Goal: Task Accomplishment & Management: Use online tool/utility

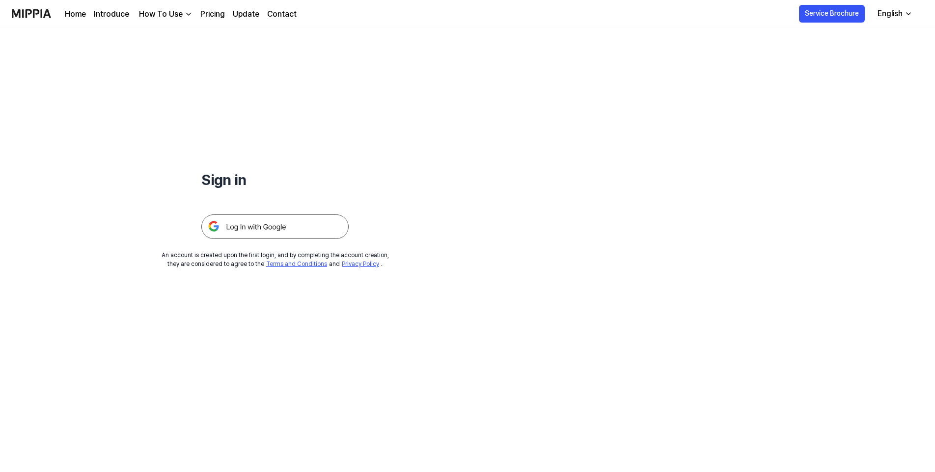
click at [267, 227] on img at bounding box center [274, 227] width 147 height 25
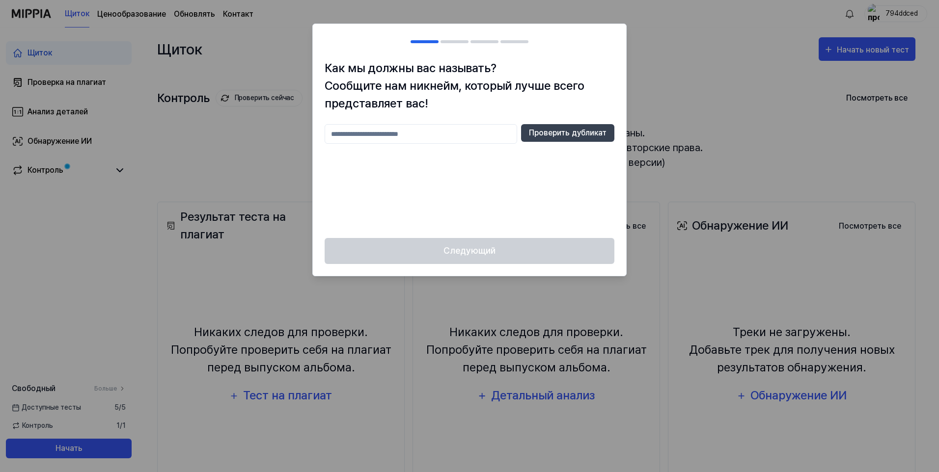
click at [412, 132] on input "text" at bounding box center [420, 134] width 192 height 20
type input "*"
click at [501, 172] on div "****** Проверить дубликат" at bounding box center [469, 175] width 290 height 102
click at [544, 138] on button "Проверить дубликат" at bounding box center [567, 133] width 93 height 18
click at [371, 137] on input "******" at bounding box center [420, 134] width 192 height 20
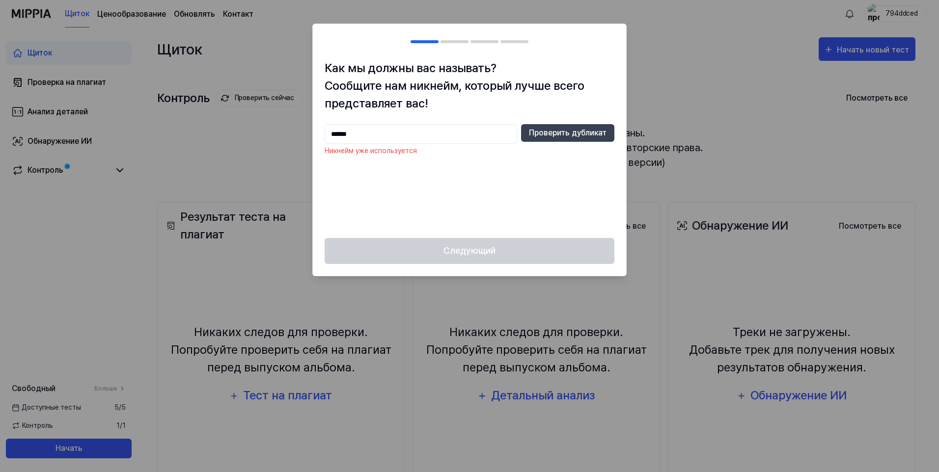
drag, startPoint x: 361, startPoint y: 131, endPoint x: 313, endPoint y: 131, distance: 48.1
click at [313, 131] on div "Как мы должны вас называть? Сообщите нам никнейм, который лучше всего представл…" at bounding box center [469, 148] width 313 height 179
drag, startPoint x: 378, startPoint y: 135, endPoint x: 284, endPoint y: 127, distance: 94.1
click at [284, 127] on body "Щиток Ценообразование Обновлять Контакт 794ddced Щиток Проверка на плагиат Анал…" at bounding box center [467, 236] width 935 height 472
type input "*****"
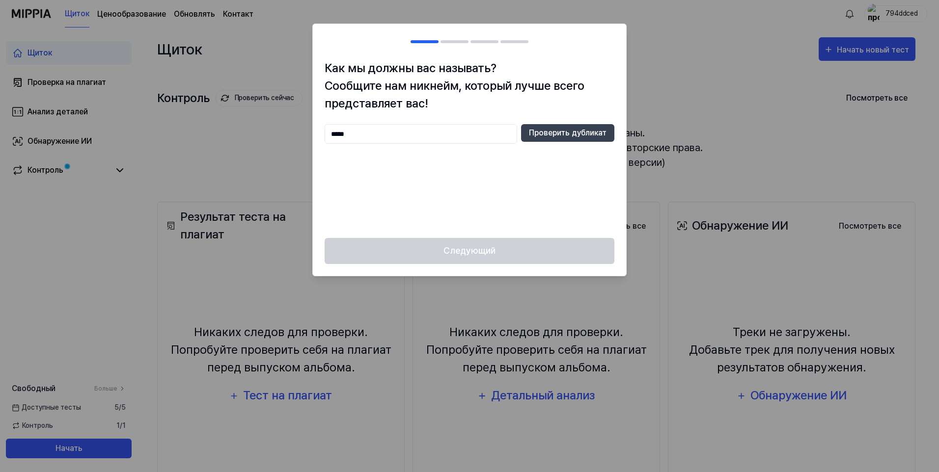
click at [431, 176] on div "***** Проверить дубликат" at bounding box center [469, 175] width 290 height 102
click at [568, 137] on button "Проверить дубликат" at bounding box center [567, 133] width 93 height 18
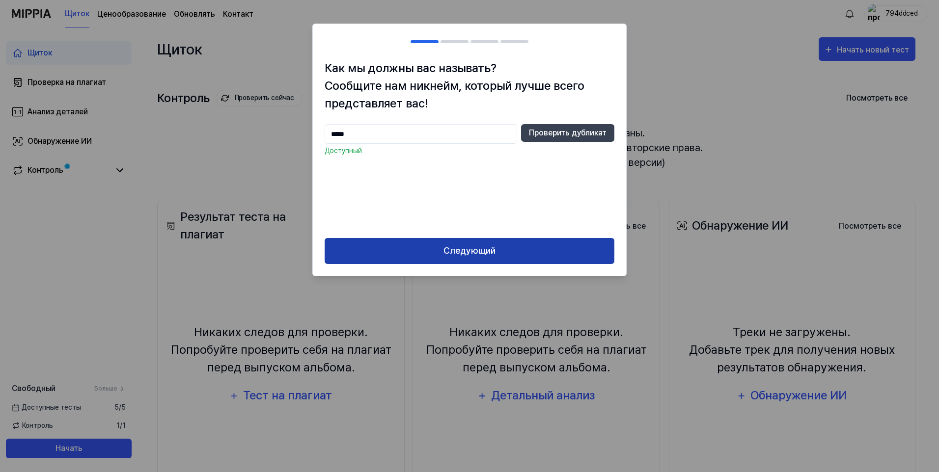
click at [482, 248] on button "Следующий" at bounding box center [469, 251] width 290 height 26
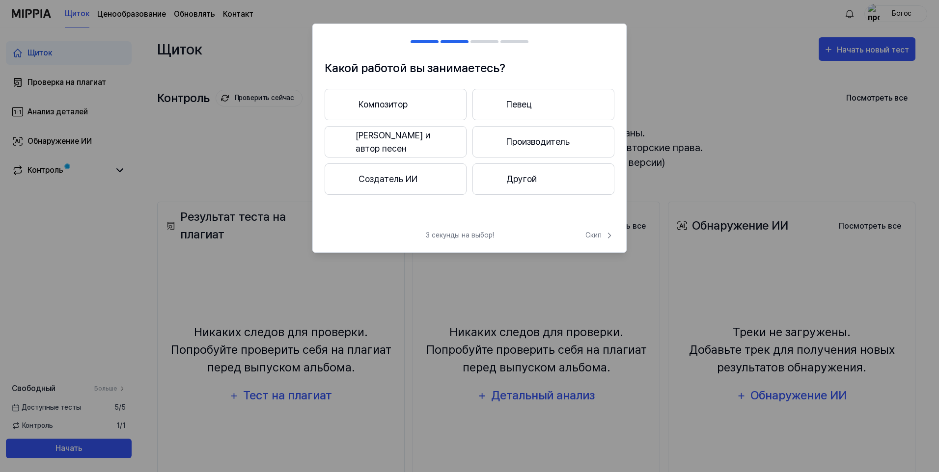
click at [398, 102] on font "Композитор" at bounding box center [382, 104] width 49 height 13
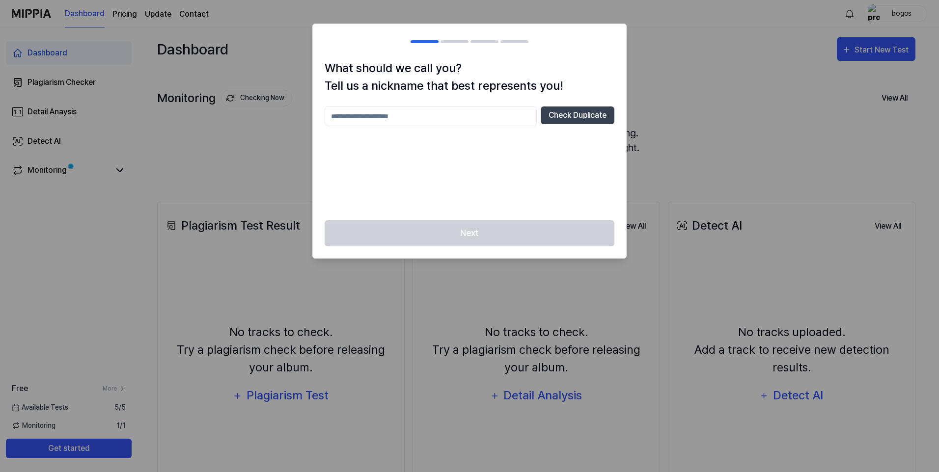
click at [453, 124] on input "text" at bounding box center [430, 117] width 212 height 20
drag, startPoint x: 861, startPoint y: 2, endPoint x: 399, endPoint y: 115, distance: 476.0
click at [399, 115] on input "text" at bounding box center [430, 117] width 212 height 20
click at [370, 119] on input "******" at bounding box center [430, 117] width 212 height 20
type input "*****"
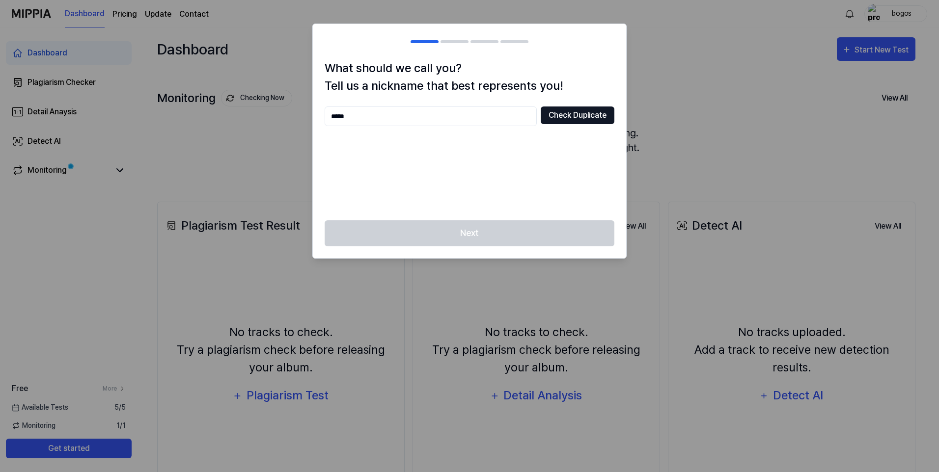
click at [561, 116] on button "Check Duplicate" at bounding box center [577, 116] width 74 height 18
click at [432, 123] on input "*****" at bounding box center [430, 117] width 212 height 20
click at [669, 29] on div at bounding box center [469, 236] width 939 height 472
click at [647, 116] on div at bounding box center [469, 236] width 939 height 472
click at [245, 125] on div at bounding box center [469, 236] width 939 height 472
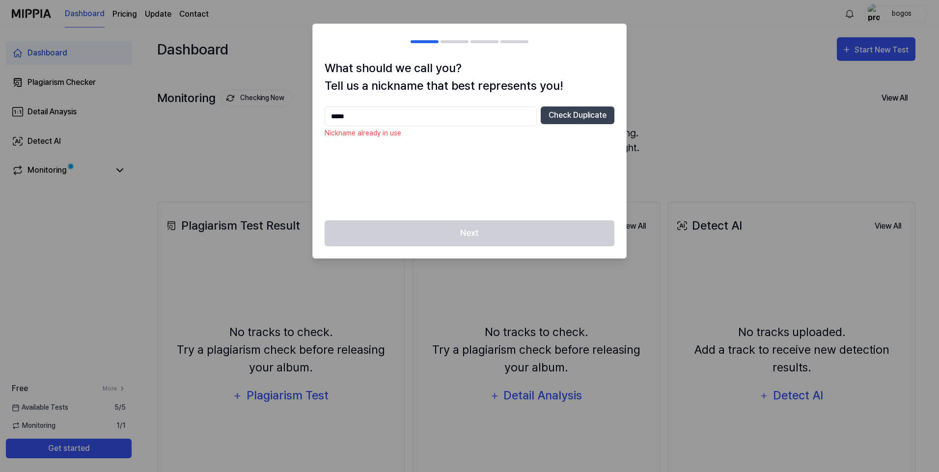
click at [773, 33] on div at bounding box center [469, 236] width 939 height 472
click at [900, 14] on div at bounding box center [469, 236] width 939 height 472
click at [379, 120] on input "*****" at bounding box center [430, 117] width 212 height 20
click at [569, 119] on button "Check Duplicate" at bounding box center [577, 116] width 74 height 18
click at [424, 116] on input "*****" at bounding box center [430, 117] width 212 height 20
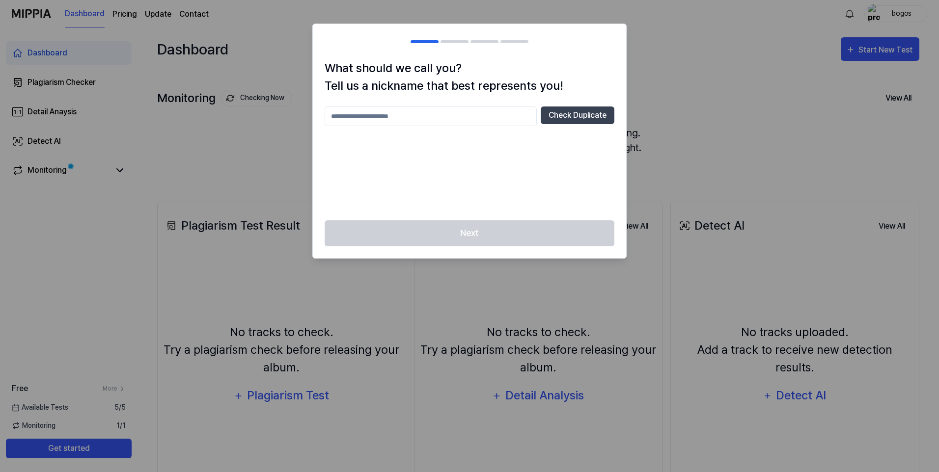
click at [472, 230] on div "Next" at bounding box center [469, 239] width 313 height 38
click at [444, 109] on input "text" at bounding box center [430, 117] width 212 height 20
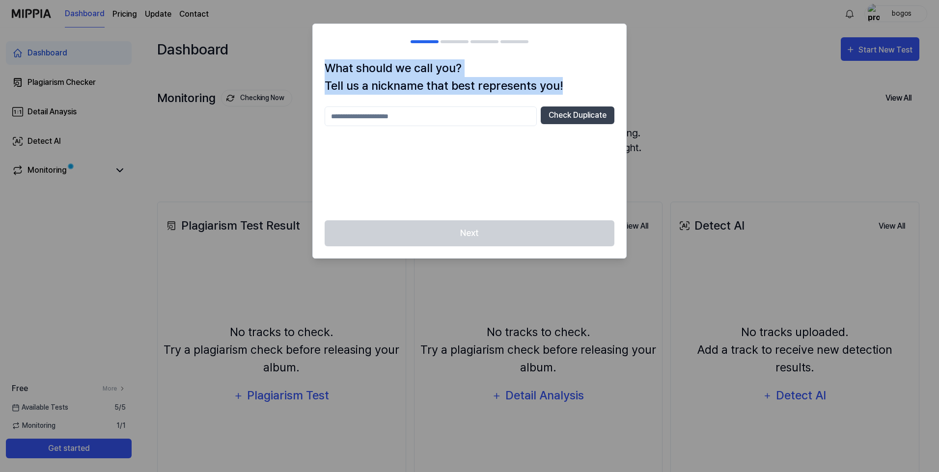
drag, startPoint x: 565, startPoint y: 85, endPoint x: 293, endPoint y: 58, distance: 273.8
click at [293, 58] on body "Dashboard Pricing Update Contact bogos Dashboard Plagiarism Checker Detail Anay…" at bounding box center [469, 236] width 939 height 472
drag, startPoint x: 293, startPoint y: 58, endPoint x: 380, endPoint y: 81, distance: 90.3
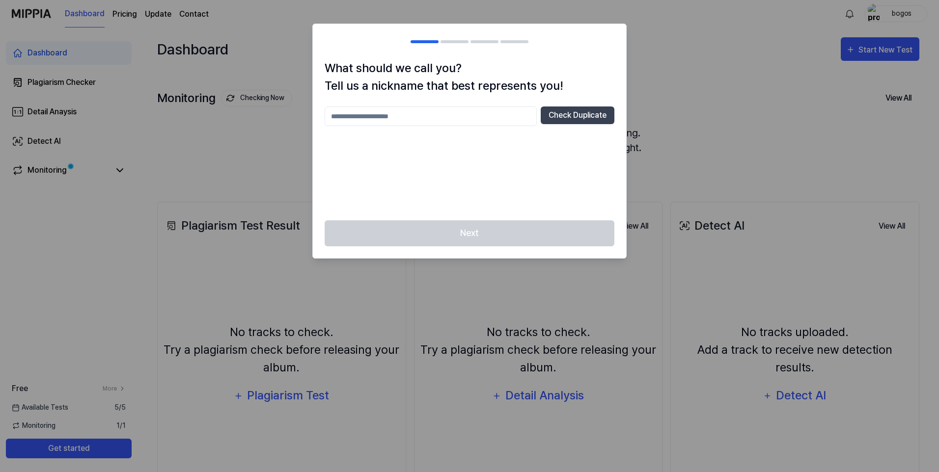
click at [520, 142] on div "Check Duplicate" at bounding box center [469, 158] width 290 height 102
click at [482, 242] on div "Next" at bounding box center [469, 239] width 313 height 38
click at [481, 120] on input "text" at bounding box center [430, 117] width 212 height 20
click at [84, 448] on div at bounding box center [469, 236] width 939 height 472
click at [903, 14] on div at bounding box center [469, 236] width 939 height 472
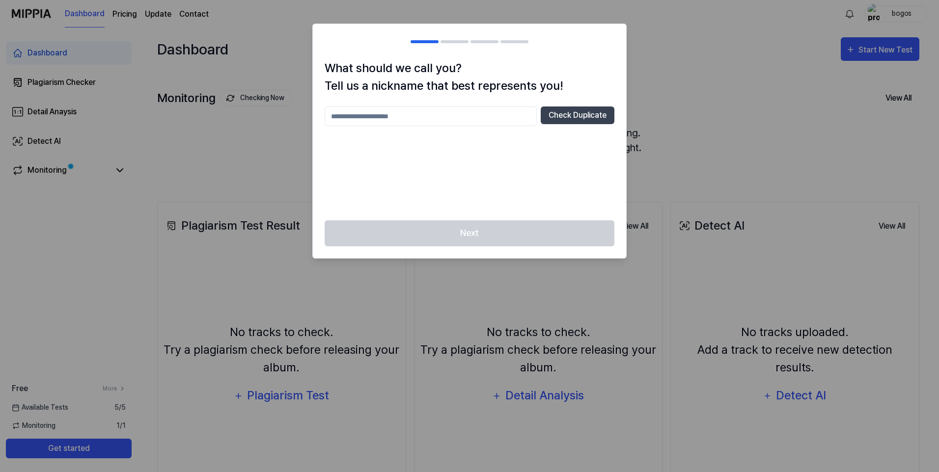
click at [404, 115] on input "text" at bounding box center [430, 117] width 212 height 20
click at [586, 116] on button "Check Duplicate" at bounding box center [577, 116] width 74 height 18
click at [383, 121] on input "*****" at bounding box center [430, 117] width 212 height 20
type input "******"
click at [441, 150] on div "****** Check Duplicate" at bounding box center [469, 158] width 290 height 102
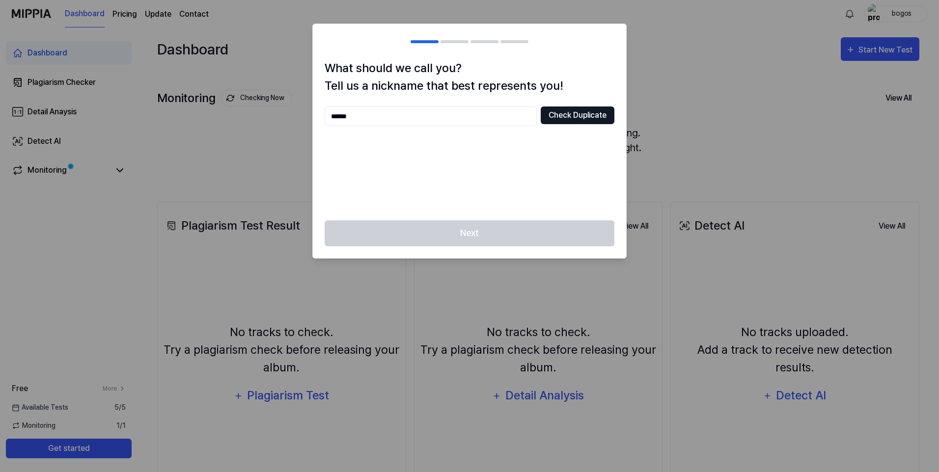
click at [576, 112] on button "Check Duplicate" at bounding box center [577, 116] width 74 height 18
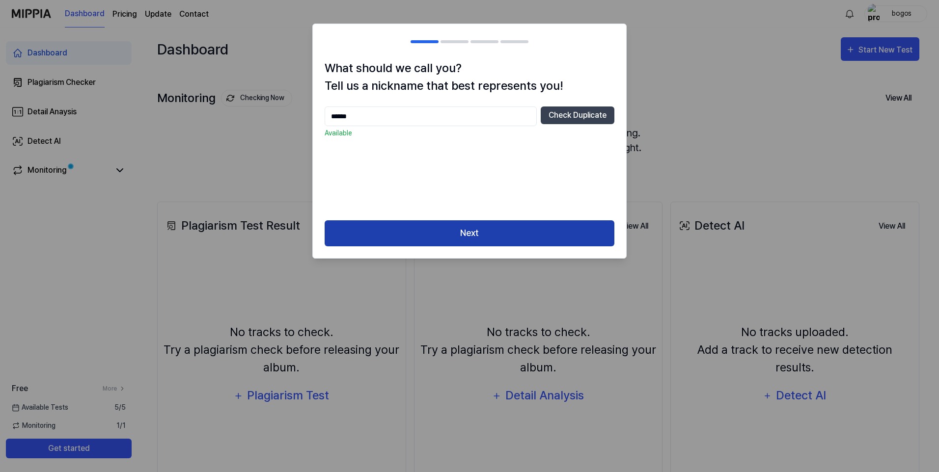
click at [479, 236] on button "Next" at bounding box center [469, 233] width 290 height 26
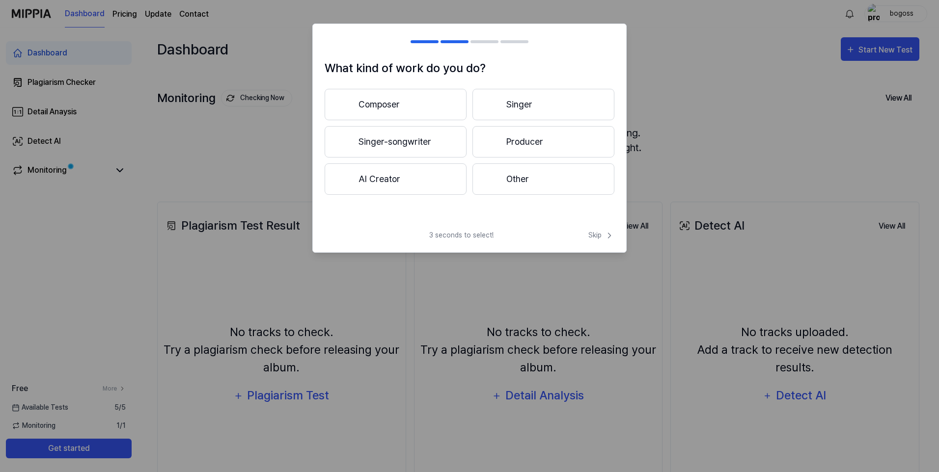
click at [424, 101] on button "Composer" at bounding box center [395, 104] width 142 height 31
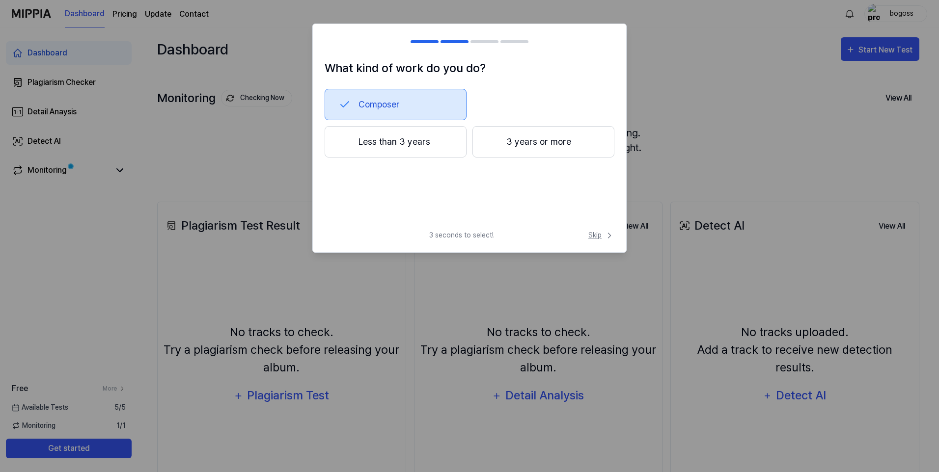
click at [593, 236] on span "Skip" at bounding box center [601, 235] width 26 height 10
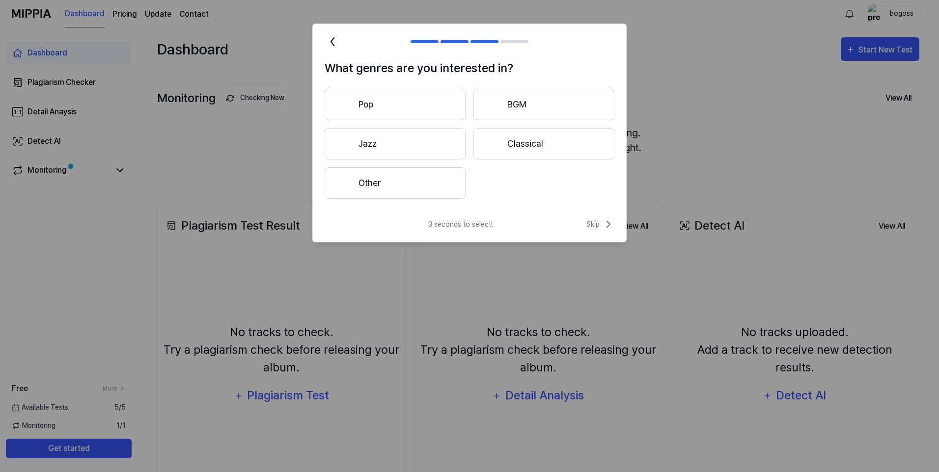
click at [384, 191] on button "Other" at bounding box center [394, 182] width 141 height 31
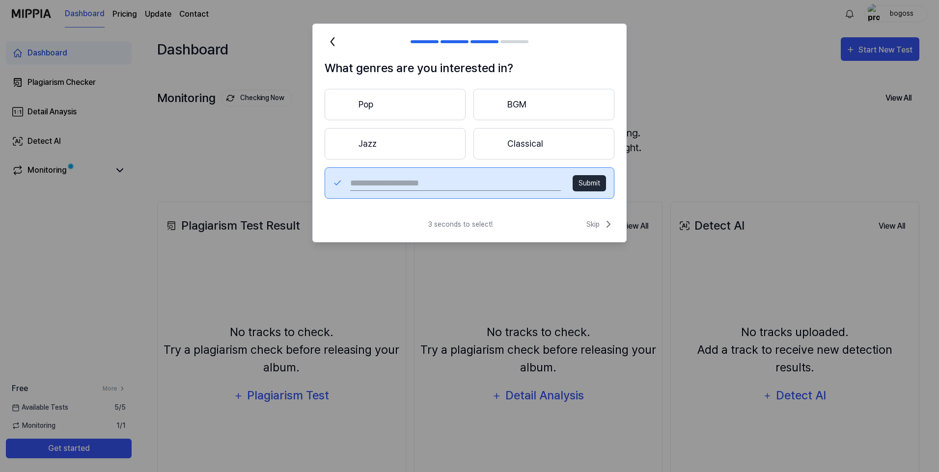
click at [469, 184] on input "text" at bounding box center [455, 183] width 211 height 16
type input "****"
click at [535, 210] on div "What genres are you interested in? Pop BGM Jazz Classical **** Submit" at bounding box center [469, 134] width 313 height 151
click at [587, 182] on button "Submit" at bounding box center [588, 183] width 33 height 16
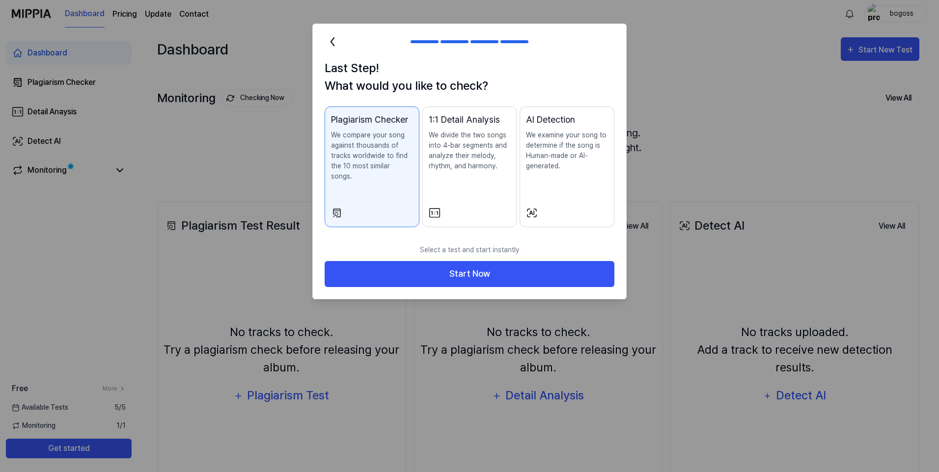
drag, startPoint x: 409, startPoint y: 167, endPoint x: 333, endPoint y: 129, distance: 85.2
click at [333, 129] on div "Plagiarism Checker We compare your song against thousands of tracks worldwide t…" at bounding box center [372, 157] width 82 height 88
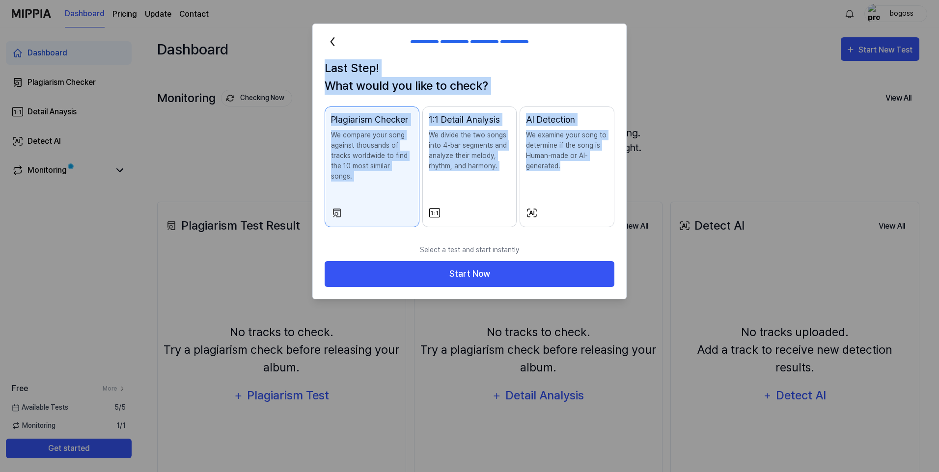
drag, startPoint x: 324, startPoint y: 64, endPoint x: 579, endPoint y: 185, distance: 282.4
click at [579, 185] on div "Last Step! What would you like to check? Plagiarism Checker We compare your son…" at bounding box center [469, 149] width 313 height 180
click at [573, 159] on p "We examine your song to determine if the song is Human-made or AI-generated." at bounding box center [567, 150] width 82 height 41
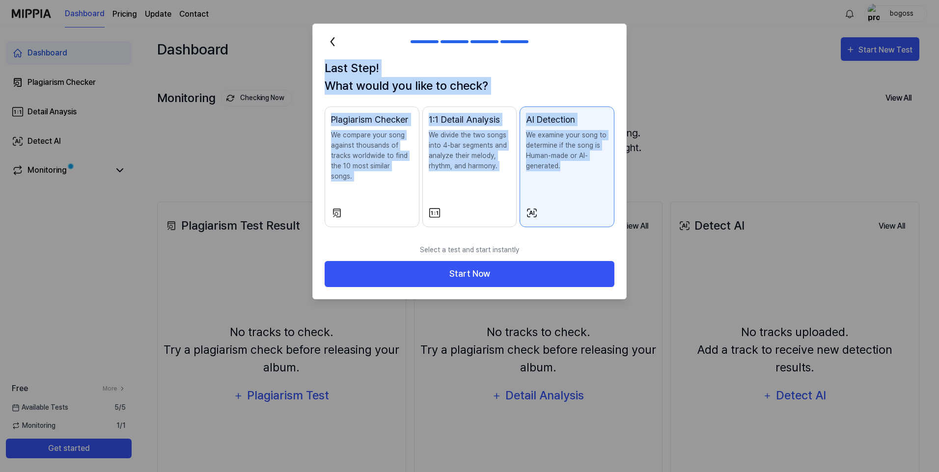
click at [469, 149] on p "We divide the two songs into 4-bar segments and analyze their melody, rhythm, a…" at bounding box center [470, 150] width 82 height 41
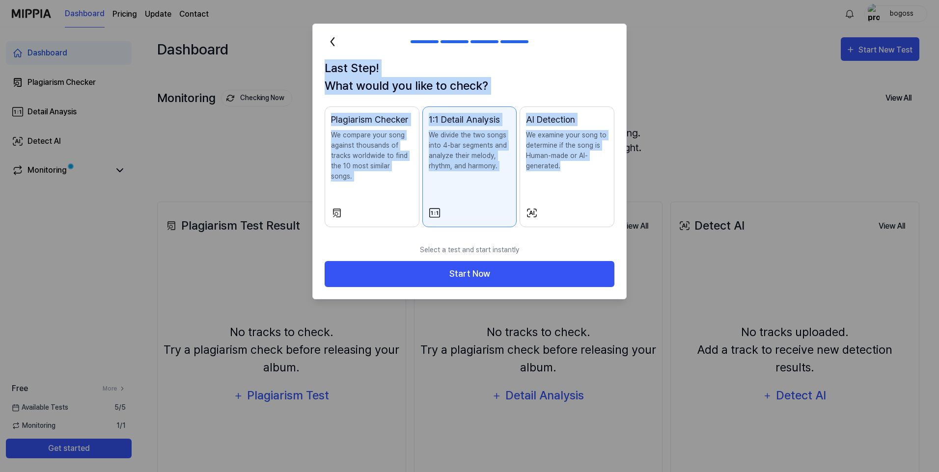
copy div "Last Step! What would you like to check? Plagiarism Checker We compare your son…"
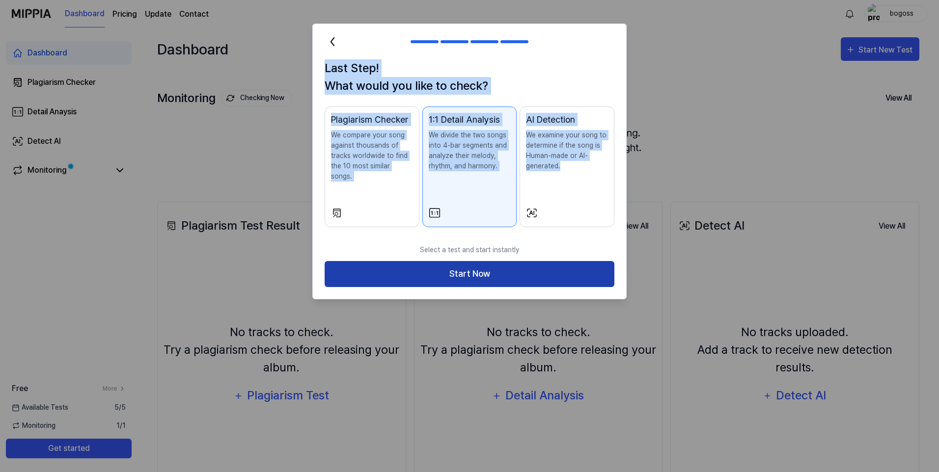
click at [477, 262] on button "Start Now" at bounding box center [469, 274] width 290 height 26
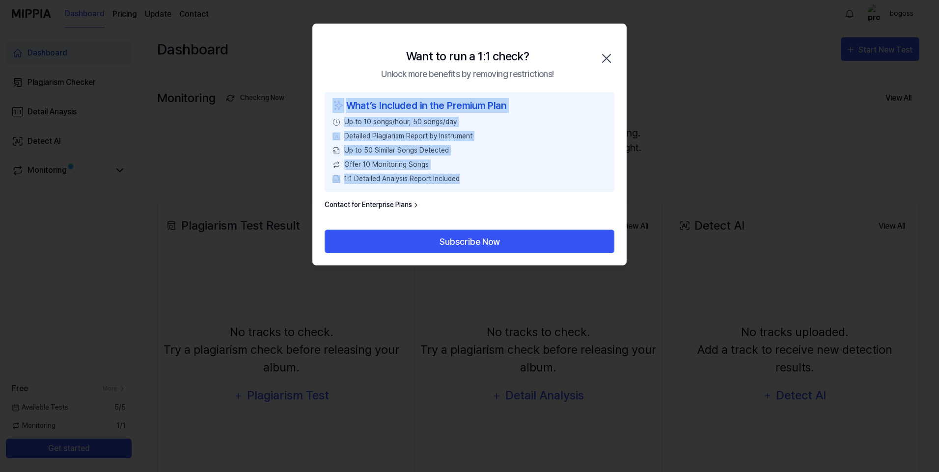
drag, startPoint x: 465, startPoint y: 181, endPoint x: 328, endPoint y: 100, distance: 159.5
click at [328, 100] on div "What’s Included in the Premium Plan Up to 10 songs/hour, 50 songs/day Detailed …" at bounding box center [469, 142] width 290 height 100
drag, startPoint x: 328, startPoint y: 100, endPoint x: 386, endPoint y: 137, distance: 68.9
copy div "What’s Included in the Premium Plan Up to 10 songs/hour, 50 songs/day Detailed …"
click at [398, 206] on link "Contact for Enterprise Plans" at bounding box center [371, 205] width 95 height 10
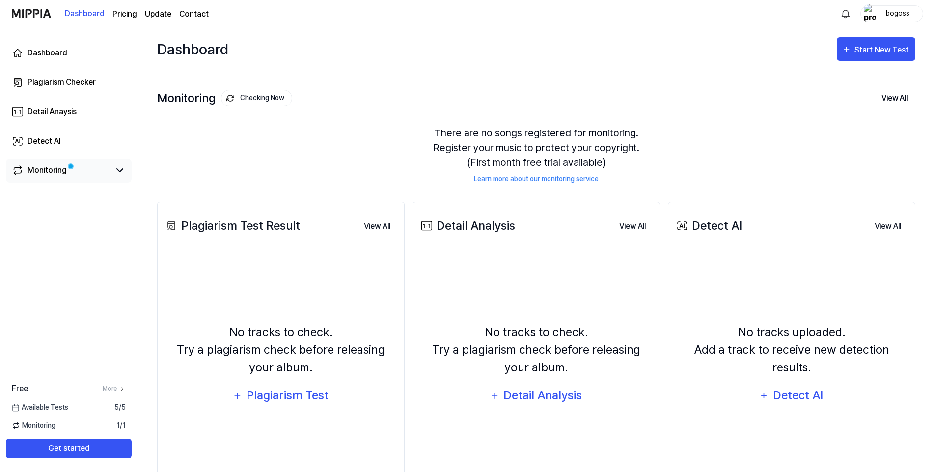
click at [75, 172] on link "Monitoring" at bounding box center [61, 170] width 98 height 12
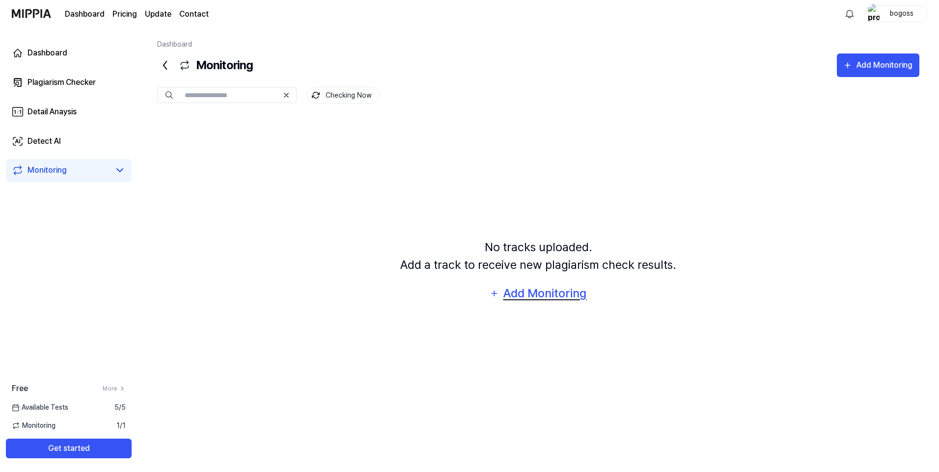
click at [573, 293] on div "Add Monitoring" at bounding box center [544, 293] width 85 height 19
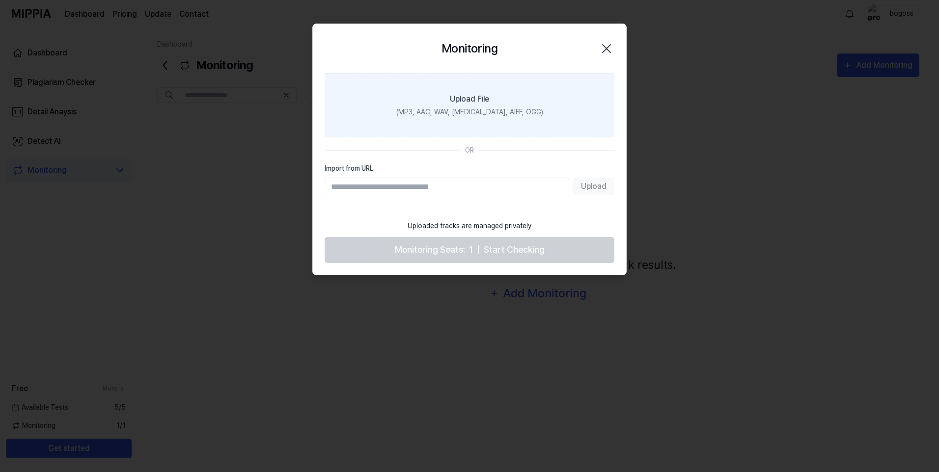
click at [470, 107] on label "Upload File (MP3, AAC, WAV, [MEDICAL_DATA], AIFF, OGG)" at bounding box center [469, 105] width 290 height 64
click at [0, 0] on input "Upload File (MP3, AAC, WAV, [MEDICAL_DATA], AIFF, OGG)" at bounding box center [0, 0] width 0 height 0
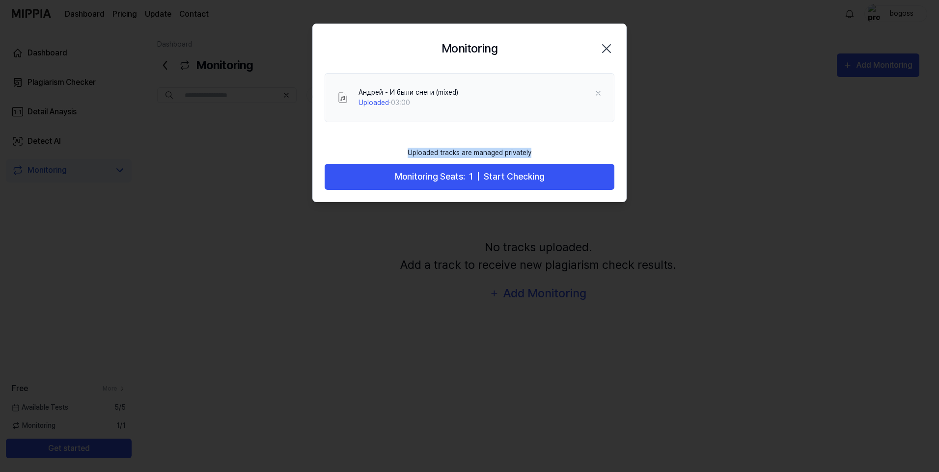
drag, startPoint x: 536, startPoint y: 151, endPoint x: 405, endPoint y: 150, distance: 131.1
click at [405, 150] on footer "Uploaded tracks are managed privately Monitoring Seats: 1 | Start Checking" at bounding box center [469, 166] width 290 height 48
drag, startPoint x: 405, startPoint y: 150, endPoint x: 451, endPoint y: 143, distance: 46.7
copy div "Uploaded tracks are managed privately"
click at [546, 149] on footer "Uploaded tracks are managed privately Monitoring Seats: 1 | Start Checking" at bounding box center [469, 166] width 290 height 48
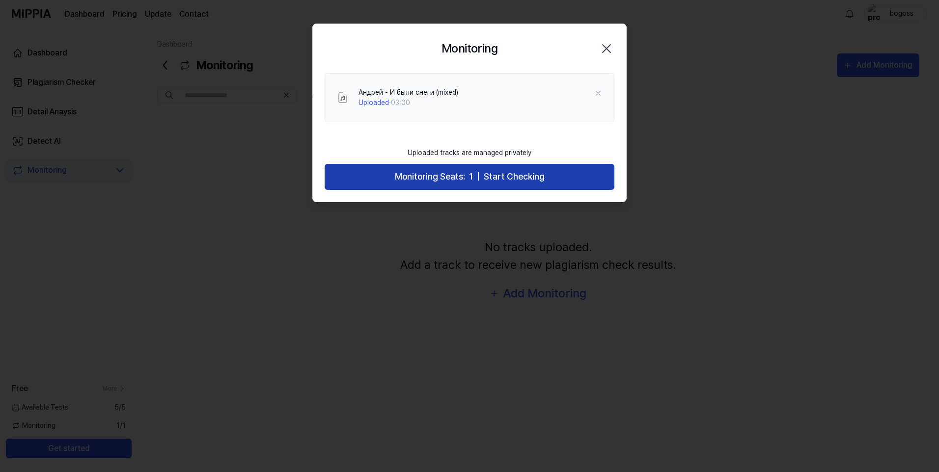
click at [497, 174] on span "Start Checking" at bounding box center [514, 177] width 61 height 14
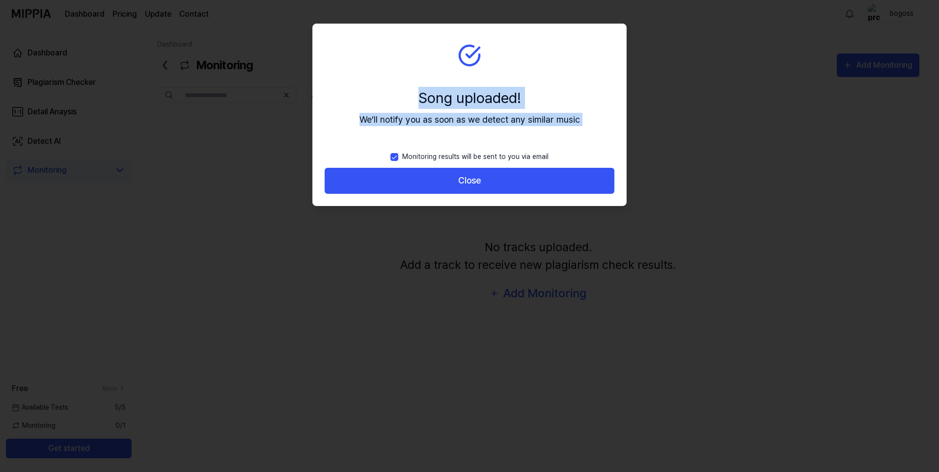
drag, startPoint x: 550, startPoint y: 154, endPoint x: 404, endPoint y: 104, distance: 154.2
click at [404, 104] on div "Song uploaded! We’ll notify you as soon as we detect any similar music Monitori…" at bounding box center [469, 115] width 313 height 182
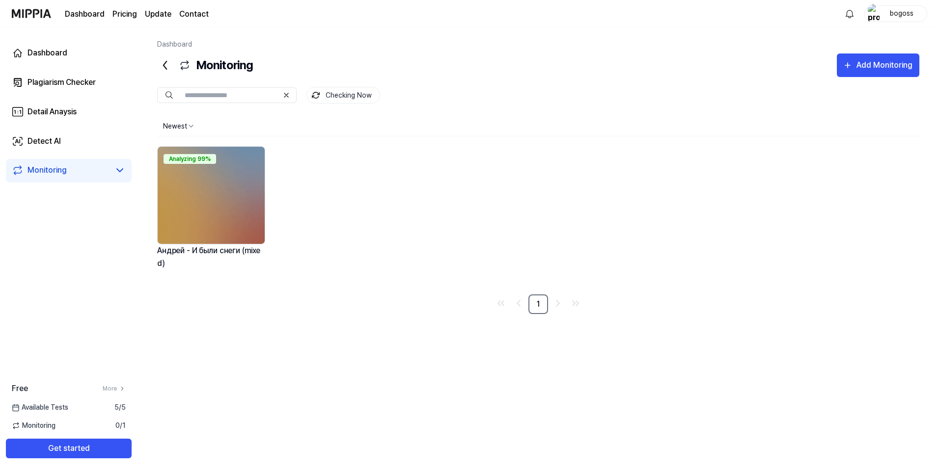
click at [432, 96] on div "Checking Now" at bounding box center [538, 95] width 762 height 17
click at [310, 197] on div "Now Monitoring.. Андрей - И были снеги (mixed)" at bounding box center [538, 216] width 762 height 140
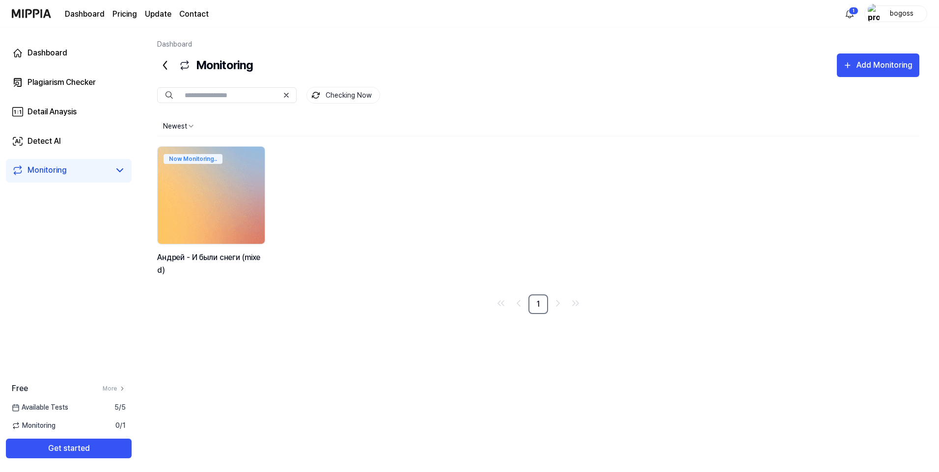
click at [207, 216] on img at bounding box center [211, 195] width 118 height 107
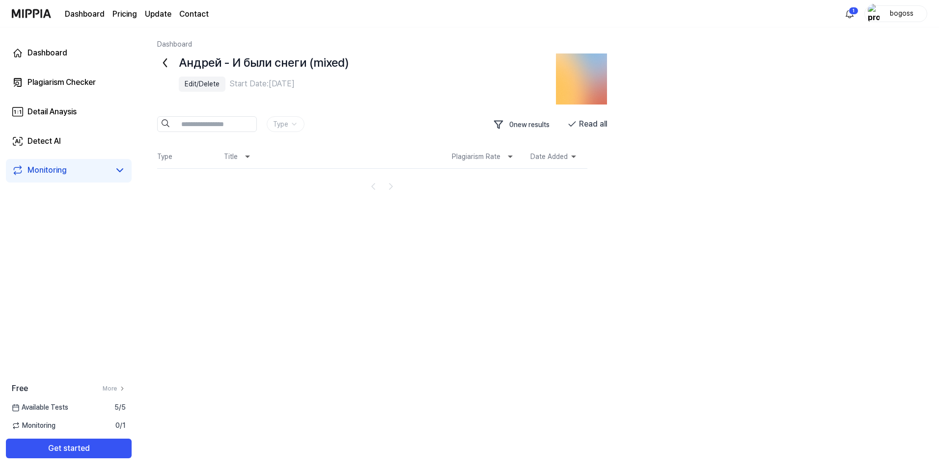
click at [585, 84] on img at bounding box center [581, 79] width 51 height 51
click at [569, 86] on img at bounding box center [581, 79] width 51 height 51
drag, startPoint x: 629, startPoint y: 121, endPoint x: 542, endPoint y: 122, distance: 87.4
click at [542, 122] on div "Андрей - И были снеги (mixed) Edit/Delete Start Date: [DATE] Type 0 new result…" at bounding box center [538, 125] width 762 height 142
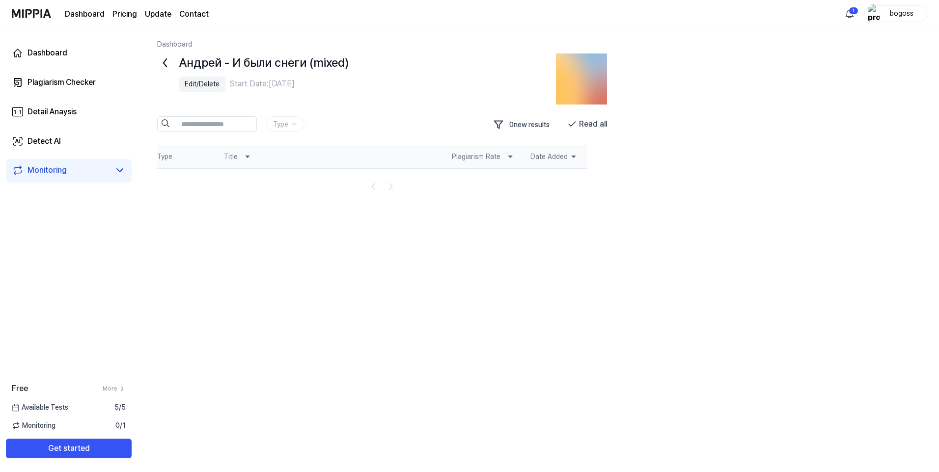
drag, startPoint x: 542, startPoint y: 122, endPoint x: 566, endPoint y: 150, distance: 36.6
click at [566, 150] on th "Date Added" at bounding box center [554, 157] width 65 height 24
click at [509, 125] on button "0 new results" at bounding box center [522, 124] width 69 height 17
click at [510, 156] on icon at bounding box center [510, 157] width 5 height 2
click at [487, 155] on th "Plagiarism Rate" at bounding box center [483, 157] width 79 height 24
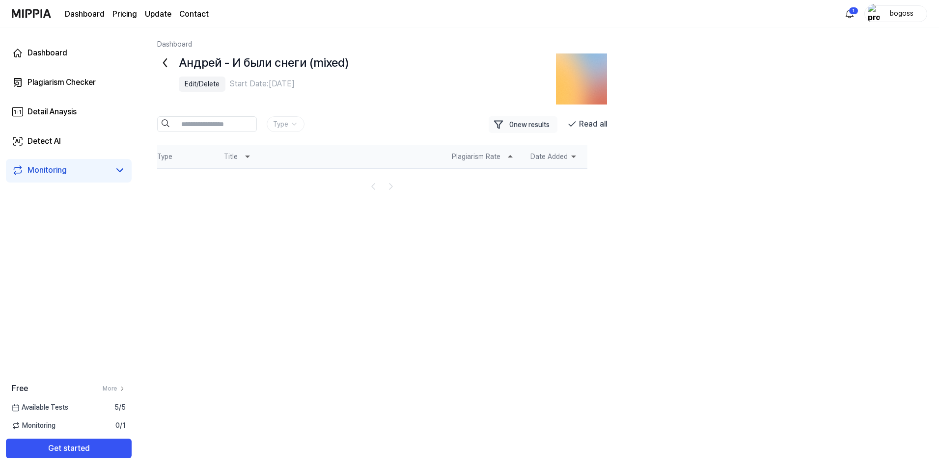
click at [464, 157] on th "Plagiarism Rate" at bounding box center [483, 157] width 79 height 24
click at [325, 112] on div "Андрей - И были снеги (mixed) Edit/Delete Start Date: [DATE] Type 0 new result…" at bounding box center [391, 125] width 469 height 142
click at [205, 84] on div "Edit/Delete" at bounding box center [202, 84] width 35 height 10
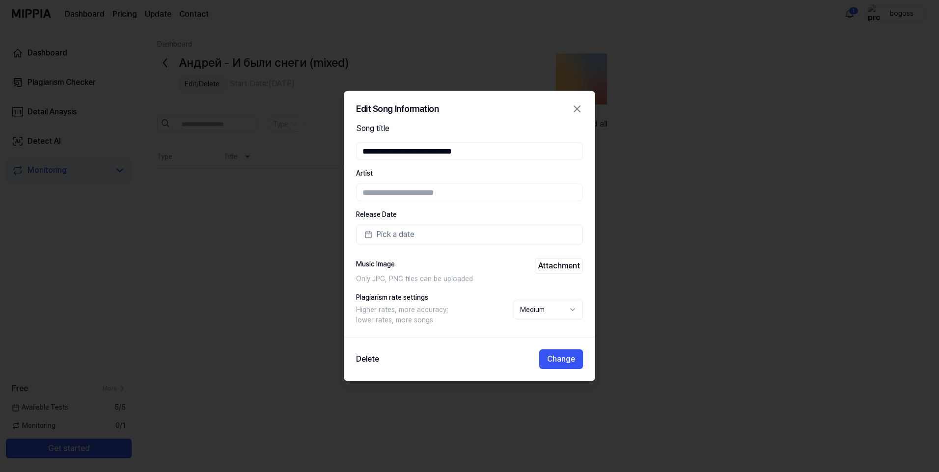
click at [483, 184] on input "text" at bounding box center [469, 193] width 227 height 18
click at [576, 111] on icon "button" at bounding box center [577, 109] width 12 height 12
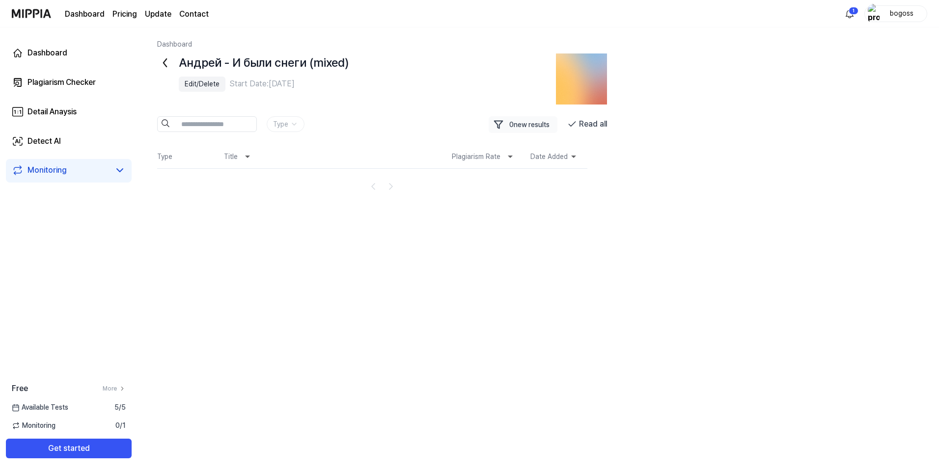
click at [585, 84] on img at bounding box center [581, 79] width 51 height 51
click at [165, 62] on icon at bounding box center [165, 63] width 16 height 16
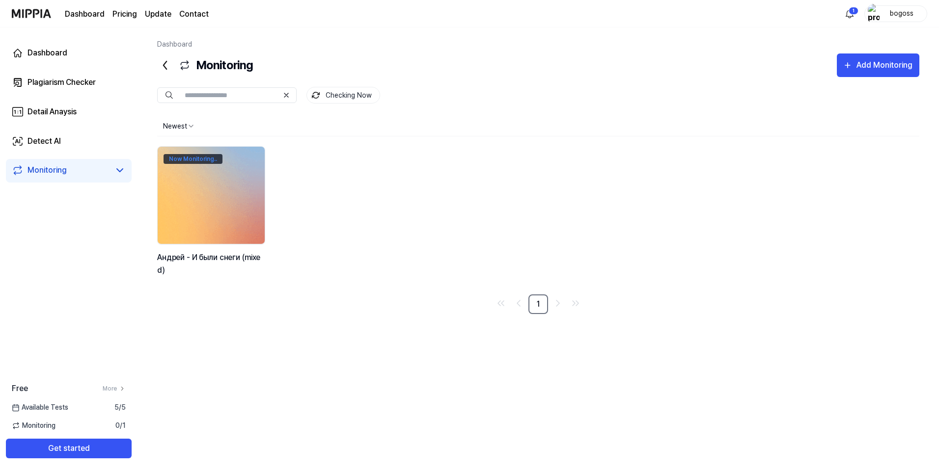
click at [201, 158] on div "Now Monitoring.." at bounding box center [192, 159] width 59 height 10
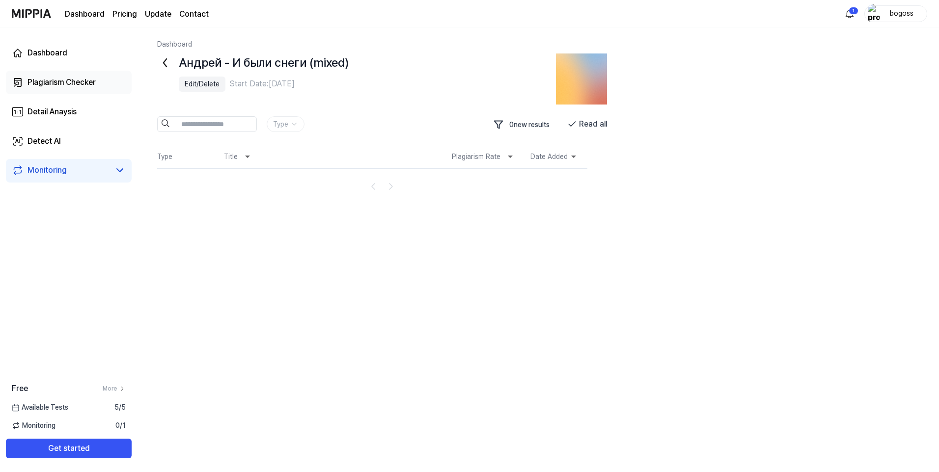
click at [92, 83] on div "Plagiarism Checker" at bounding box center [61, 83] width 68 height 12
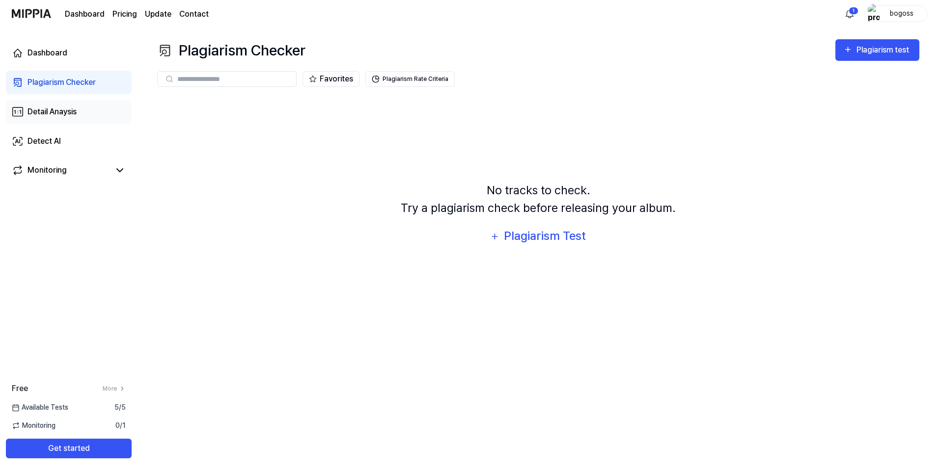
click at [88, 115] on link "Detail Anaysis" at bounding box center [69, 112] width 126 height 24
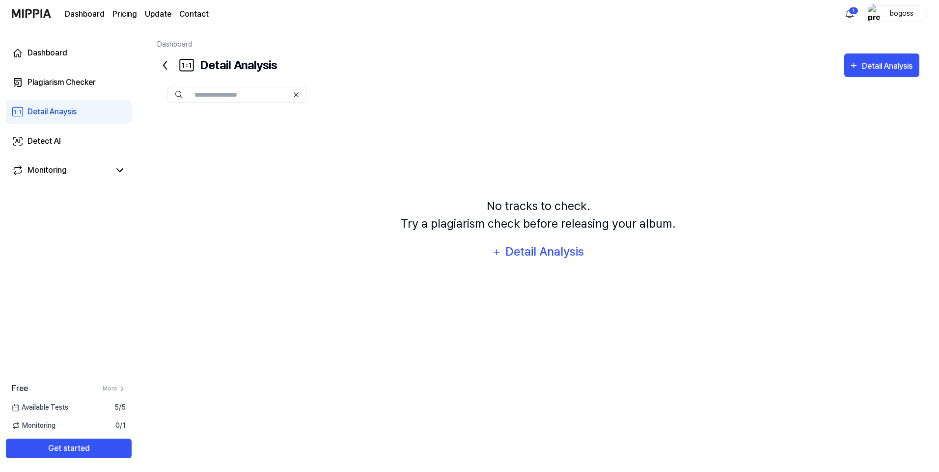
drag, startPoint x: 586, startPoint y: 255, endPoint x: 467, endPoint y: 190, distance: 135.1
click at [463, 187] on div "No tracks to check. Try a plagiarism check before releasing your album. Detail …" at bounding box center [538, 230] width 762 height 236
drag, startPoint x: 487, startPoint y: 204, endPoint x: 670, endPoint y: 226, distance: 183.9
click at [670, 226] on div "No tracks to check. Try a plagiarism check before releasing your album." at bounding box center [538, 214] width 275 height 35
click at [83, 88] on div "Plagiarism Checker" at bounding box center [61, 83] width 68 height 12
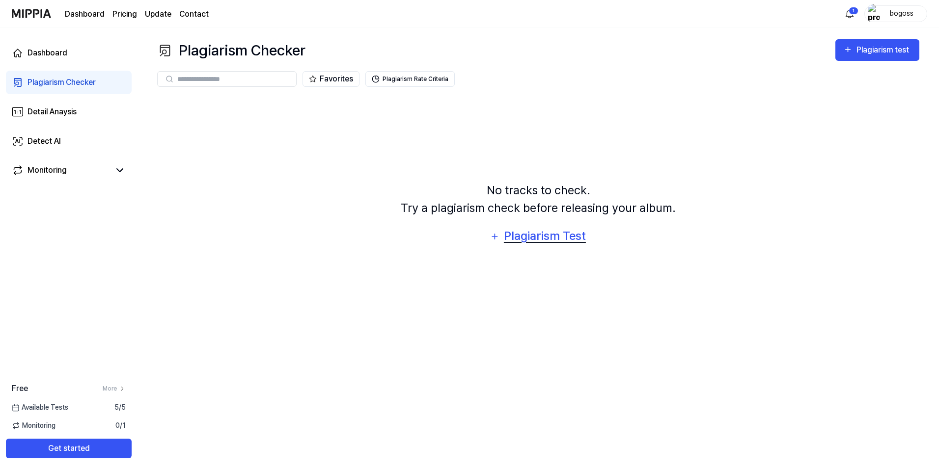
click at [526, 235] on div "Plagiarism Test" at bounding box center [544, 236] width 83 height 19
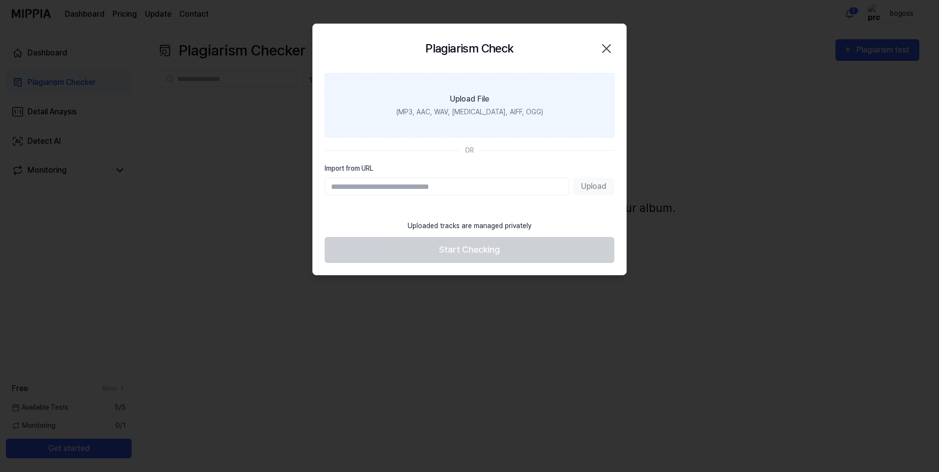
click at [455, 110] on div "(MP3, AAC, WAV, [MEDICAL_DATA], AIFF, OGG)" at bounding box center [469, 112] width 147 height 10
click at [0, 0] on input "Upload File (MP3, AAC, WAV, [MEDICAL_DATA], AIFF, OGG)" at bounding box center [0, 0] width 0 height 0
